Goal: Task Accomplishment & Management: Manage account settings

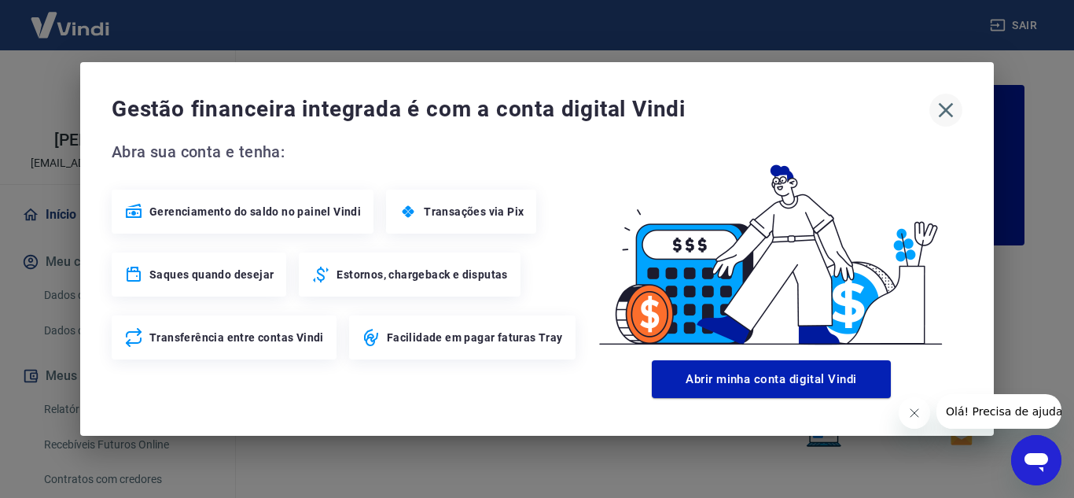
click at [945, 110] on icon "button" at bounding box center [946, 110] width 15 height 15
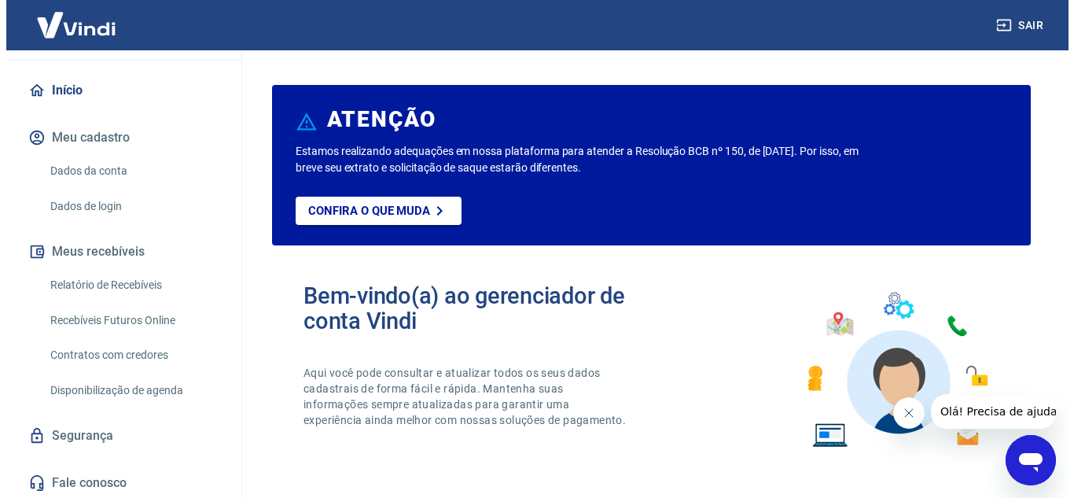
scroll to position [127, 0]
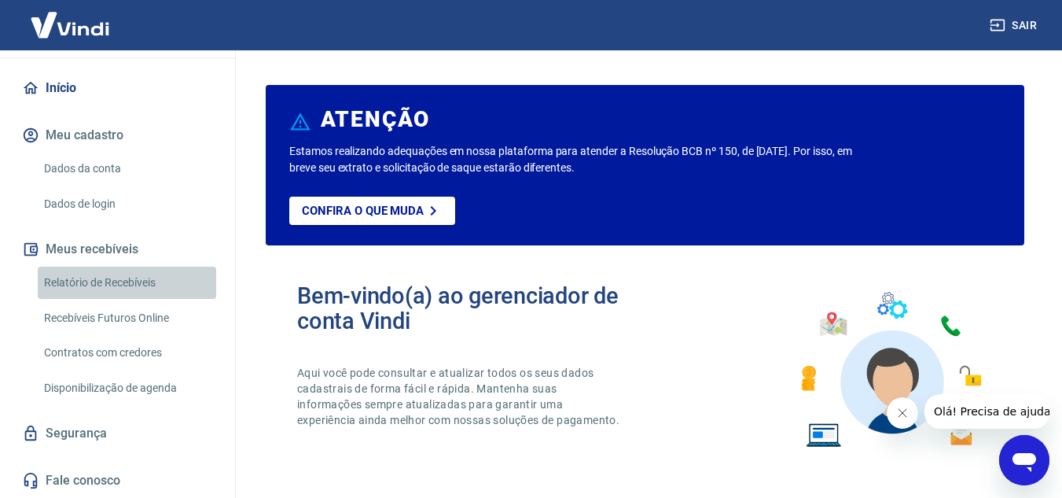
click at [150, 279] on link "Relatório de Recebíveis" at bounding box center [127, 282] width 178 height 32
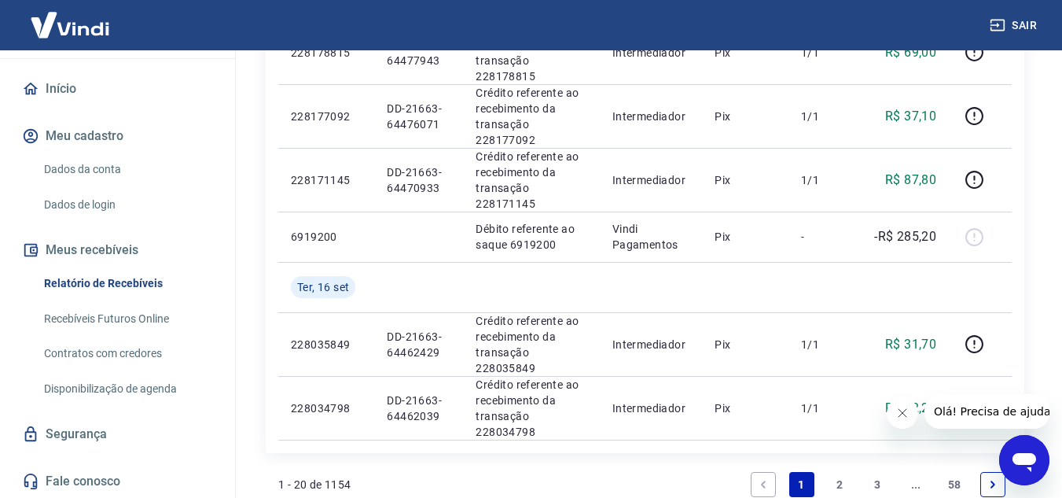
scroll to position [127, 0]
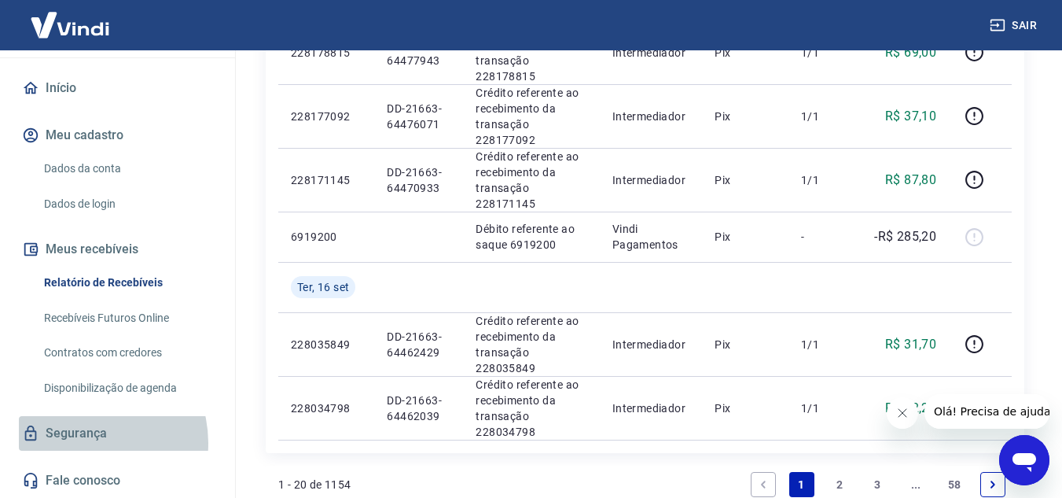
click at [83, 443] on link "Segurança" at bounding box center [117, 433] width 197 height 35
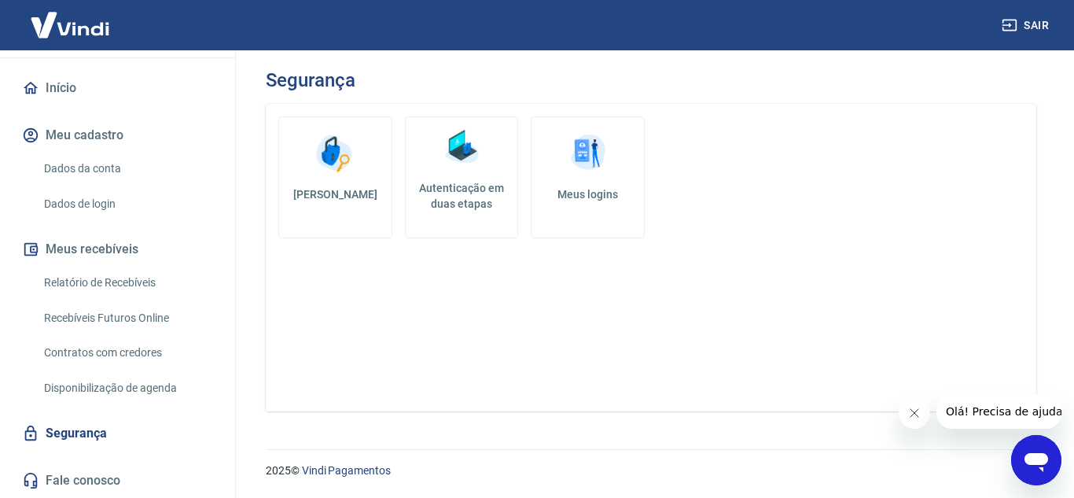
click at [593, 156] on img at bounding box center [587, 153] width 47 height 47
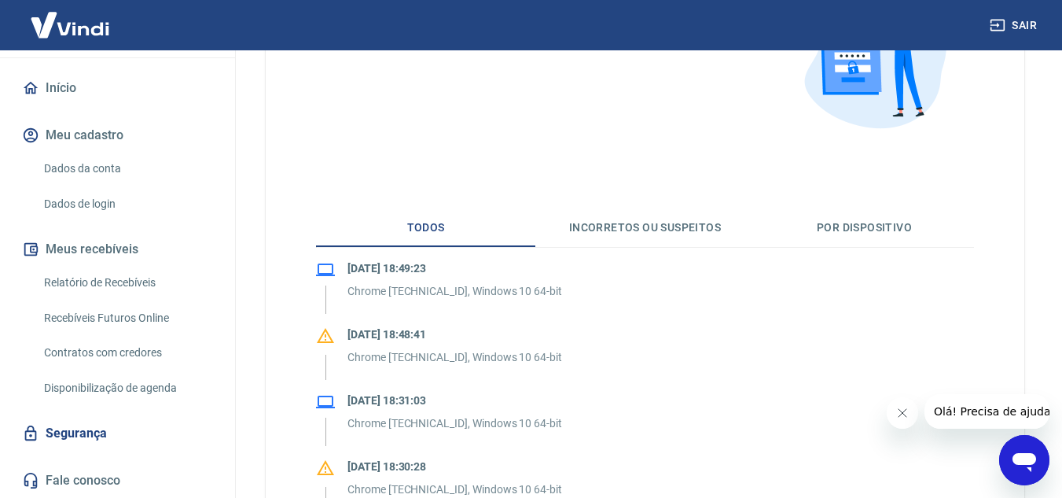
scroll to position [236, 0]
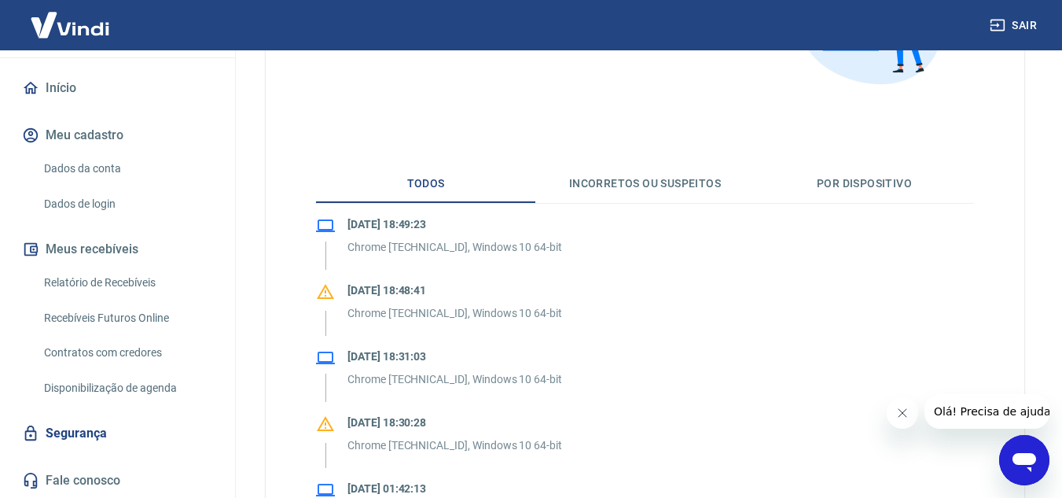
click at [649, 178] on button "Incorretos ou suspeitos" at bounding box center [644, 184] width 219 height 38
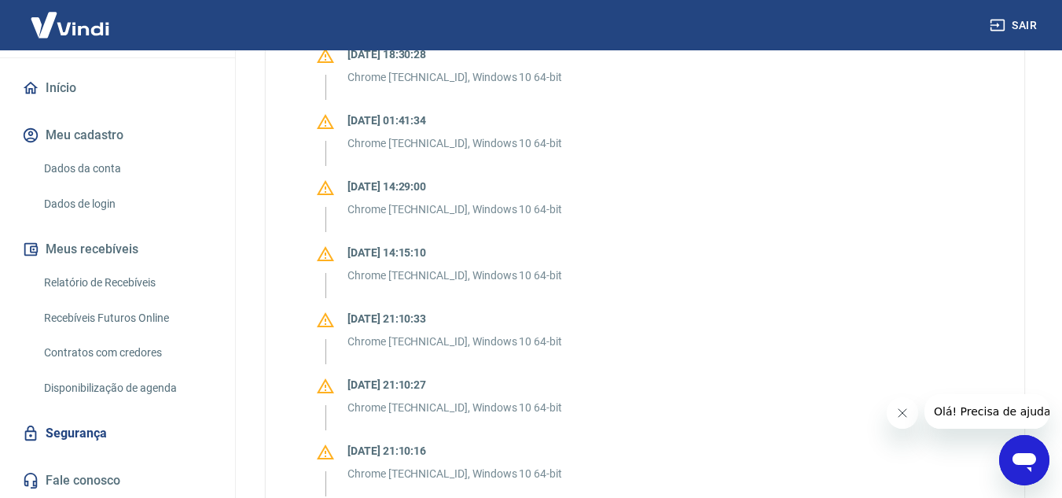
scroll to position [393, 0]
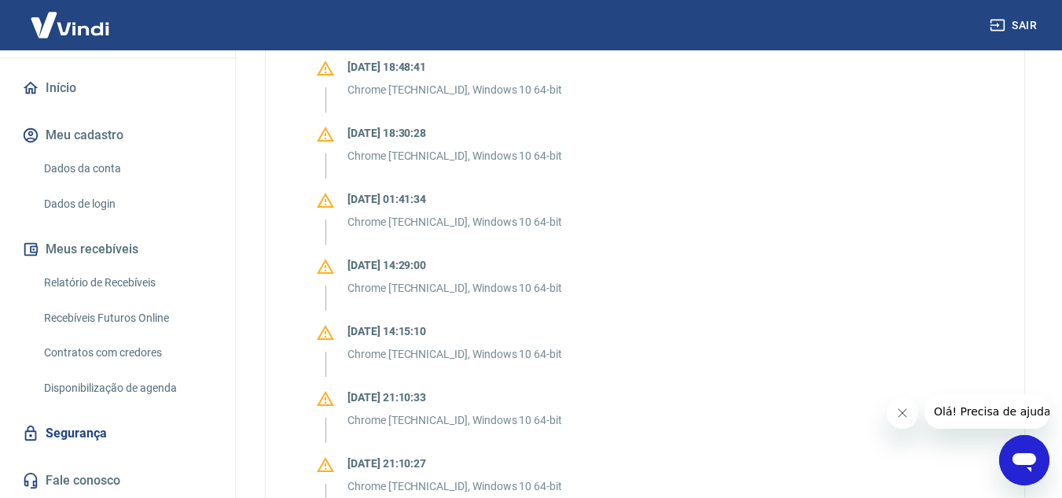
click at [125, 272] on link "Relatório de Recebíveis" at bounding box center [127, 282] width 178 height 32
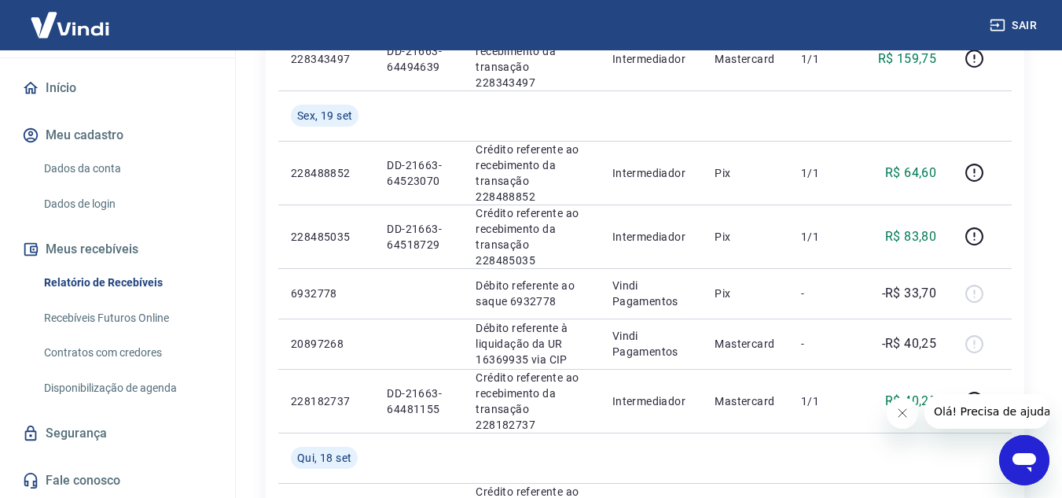
scroll to position [472, 0]
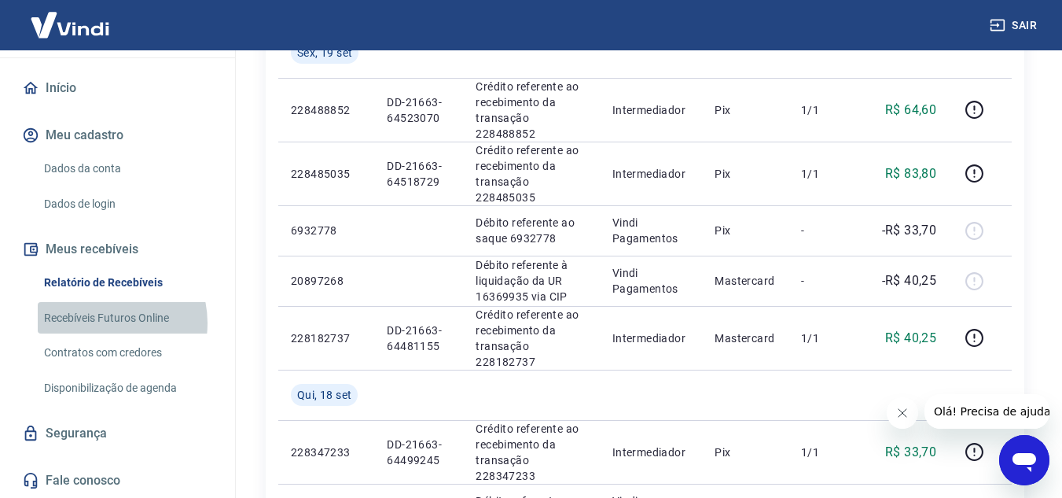
click at [107, 322] on link "Recebíveis Futuros Online" at bounding box center [127, 318] width 178 height 32
